Goal: Transaction & Acquisition: Purchase product/service

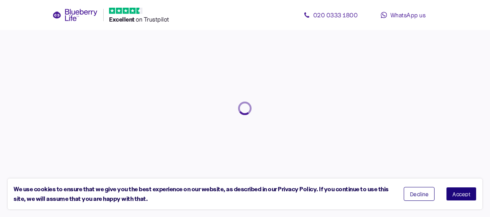
click at [456, 193] on span "Accept" at bounding box center [461, 193] width 18 height 5
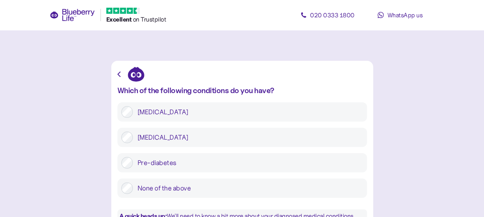
click at [117, 73] on div "Which of the following conditions do you have? [MEDICAL_DATA] [MEDICAL_DATA] [M…" at bounding box center [242, 152] width 262 height 182
click at [117, 73] on icon "button" at bounding box center [118, 74] width 3 height 5
